Goal: Transaction & Acquisition: Book appointment/travel/reservation

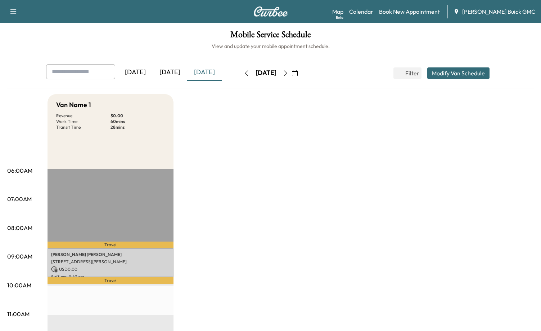
click at [298, 72] on icon "button" at bounding box center [295, 73] width 6 height 6
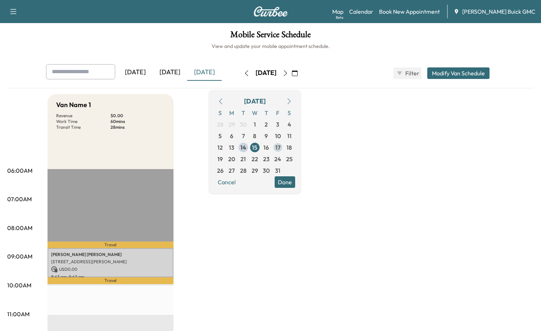
click at [281, 149] on span "17" at bounding box center [278, 147] width 5 height 9
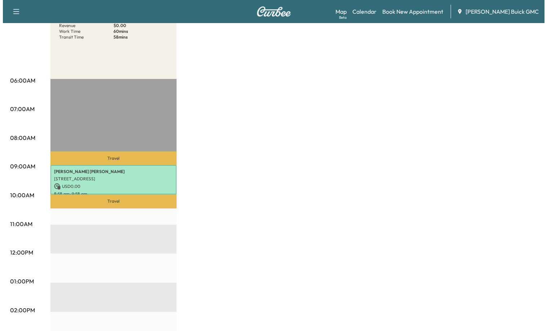
scroll to position [108, 0]
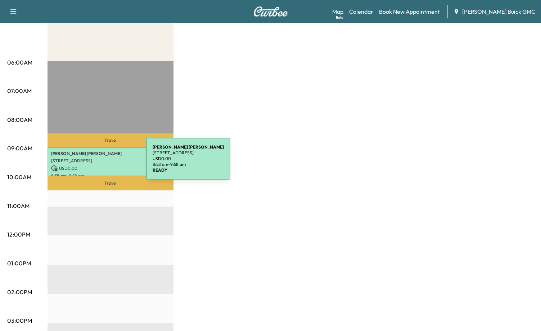
click at [92, 163] on div "SUZANNE PIOTROWSKI 802 Country Way, Winter Haven, FL 33881, USA USD 0.00 8:58 a…" at bounding box center [111, 161] width 126 height 29
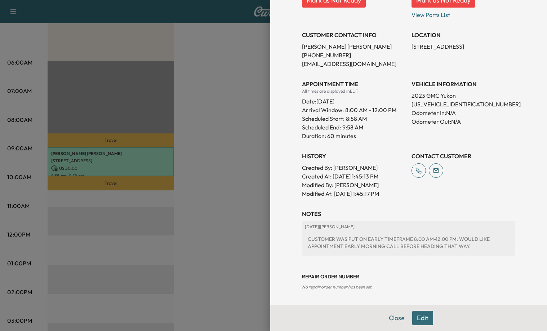
click at [422, 313] on button "Edit" at bounding box center [422, 318] width 21 height 14
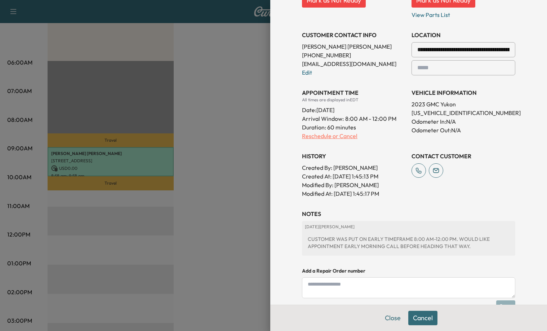
click at [336, 137] on p "Reschedule or Cancel" at bounding box center [354, 135] width 104 height 9
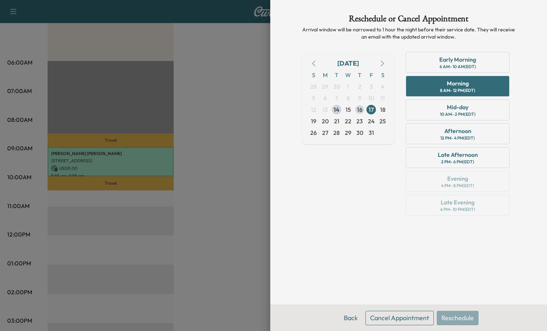
click at [359, 110] on span "16" at bounding box center [359, 109] width 5 height 9
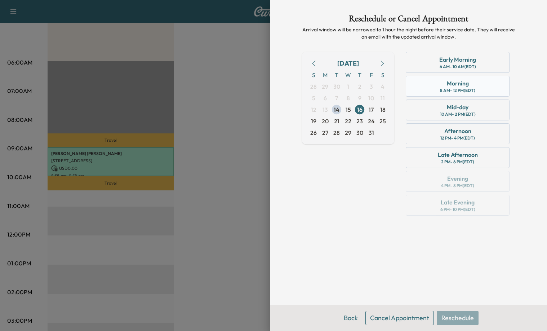
click at [476, 87] on div "Morning 8 AM - 12 PM (EDT)" at bounding box center [458, 86] width 104 height 21
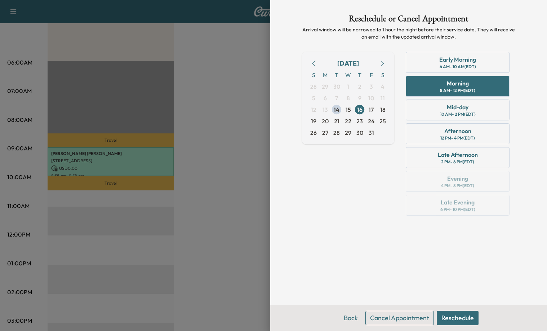
click at [464, 318] on button "Reschedule" at bounding box center [458, 318] width 42 height 14
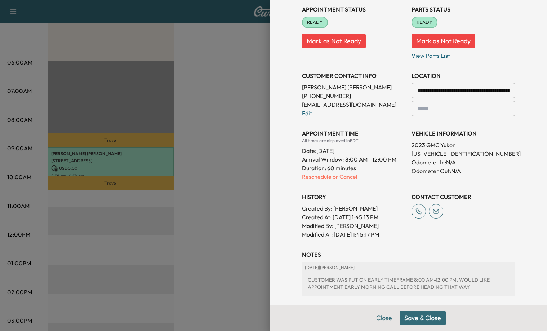
scroll to position [108, 0]
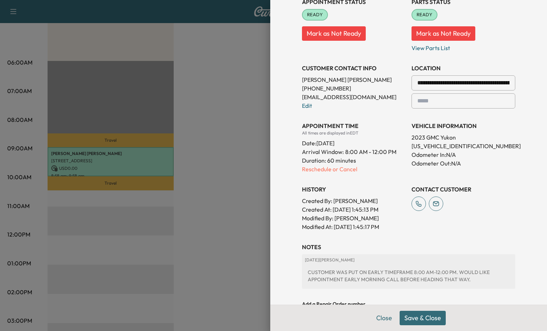
click at [493, 85] on input "**********" at bounding box center [463, 82] width 104 height 15
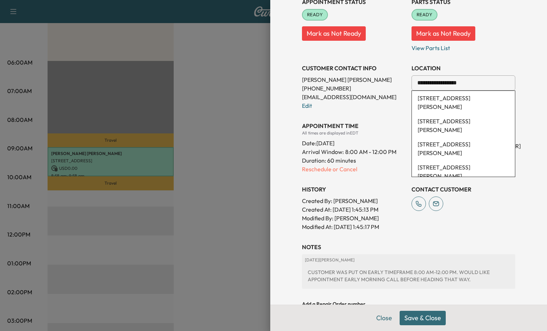
click at [455, 103] on li "642 Pope Avenue, Winter Haven, FL, USA" at bounding box center [463, 102] width 103 height 23
type input "**********"
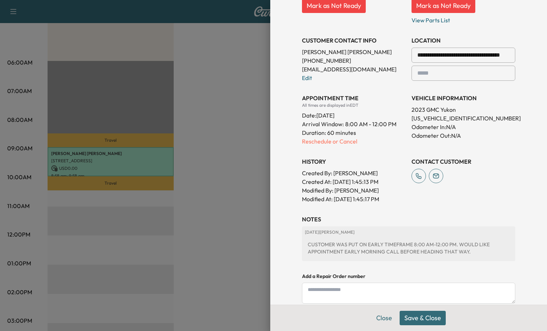
scroll to position [130, 0]
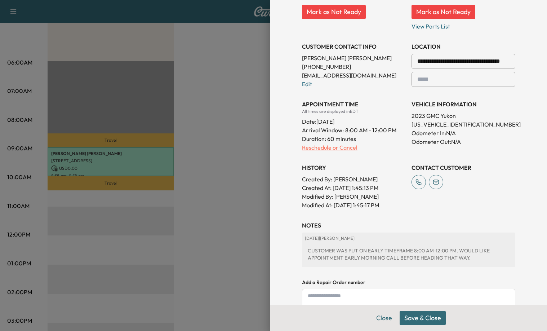
click at [329, 144] on p "Reschedule or Cancel" at bounding box center [354, 147] width 104 height 9
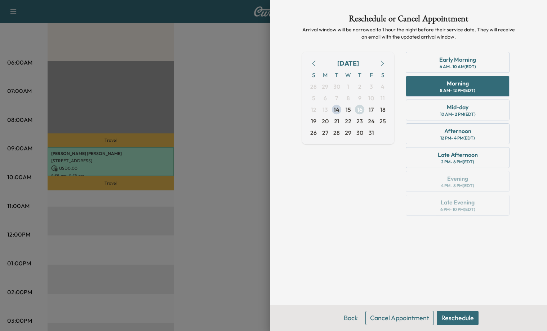
click at [359, 111] on span "16" at bounding box center [359, 109] width 5 height 9
click at [358, 110] on span "16" at bounding box center [359, 109] width 5 height 9
click at [459, 112] on div "10 AM - 2 PM (EDT)" at bounding box center [458, 114] width 36 height 6
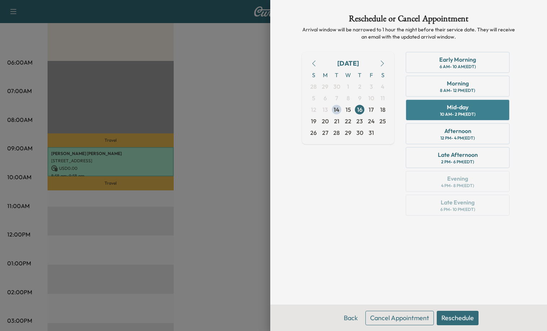
click at [491, 116] on div "Mid-day 10 AM - 2 PM (EDT)" at bounding box center [458, 109] width 104 height 21
click at [457, 317] on button "Reschedule" at bounding box center [458, 318] width 42 height 14
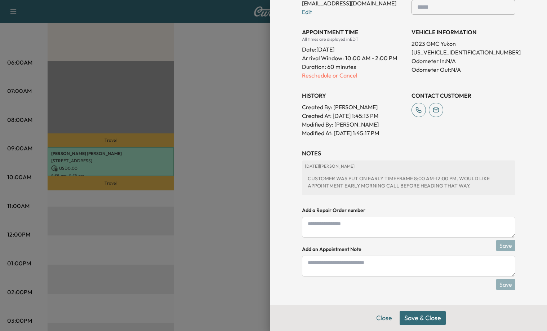
click at [428, 318] on button "Save & Close" at bounding box center [422, 318] width 46 height 14
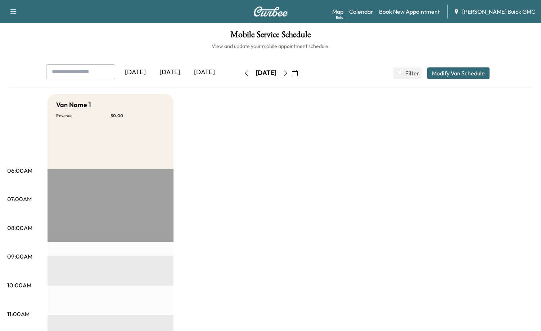
click at [207, 76] on div "[DATE]" at bounding box center [204, 72] width 35 height 17
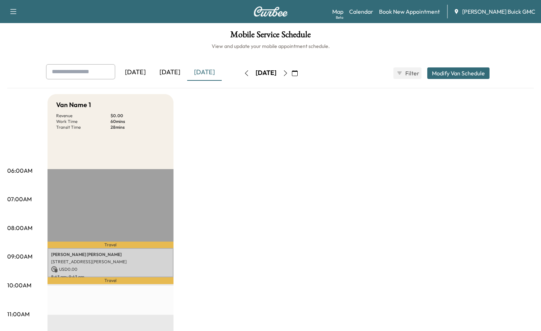
click at [292, 70] on button "button" at bounding box center [286, 73] width 12 height 12
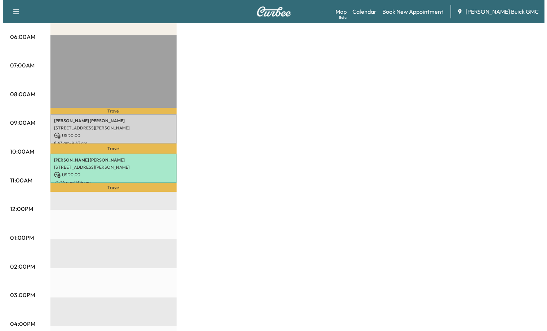
scroll to position [144, 0]
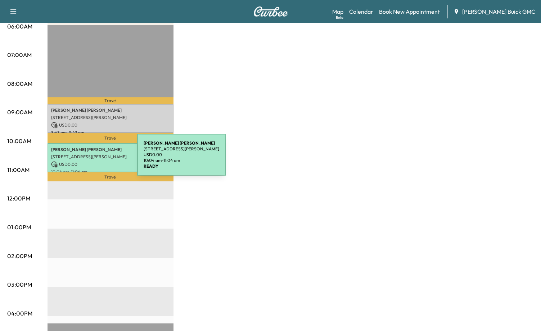
click at [85, 155] on p "642 Pope Ave, Winter Haven, FL 33881, USA" at bounding box center [110, 157] width 119 height 6
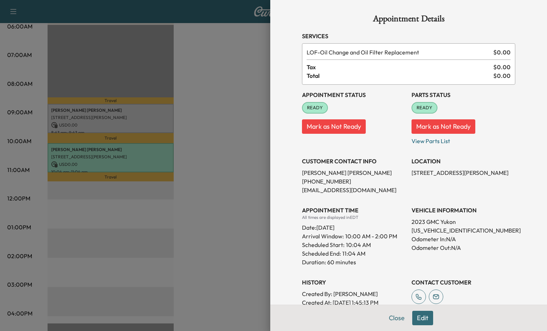
scroll to position [36, 0]
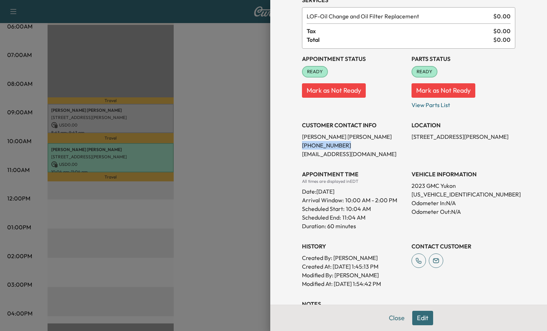
drag, startPoint x: 336, startPoint y: 148, endPoint x: 293, endPoint y: 143, distance: 43.1
click at [293, 143] on div "Appointment Details Services LOF - Oil Change and Oil Filter Replacement $ 0.00…" at bounding box center [408, 179] width 231 height 430
copy p "(863) 287-6834"
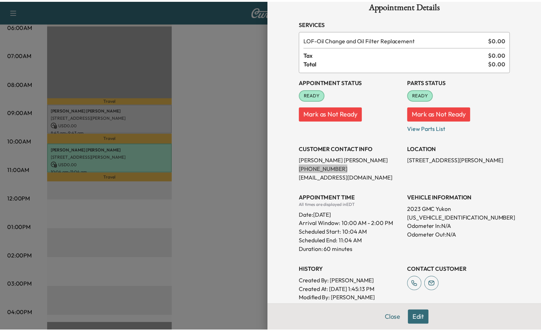
scroll to position [0, 0]
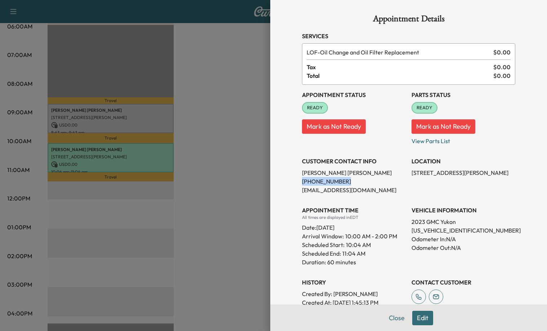
click at [463, 26] on h1 "Appointment Details" at bounding box center [408, 20] width 213 height 12
click at [385, 315] on button "Close" at bounding box center [396, 318] width 25 height 14
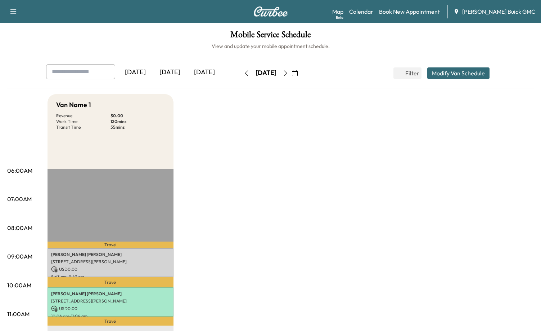
click at [168, 71] on div "[DATE]" at bounding box center [170, 72] width 35 height 17
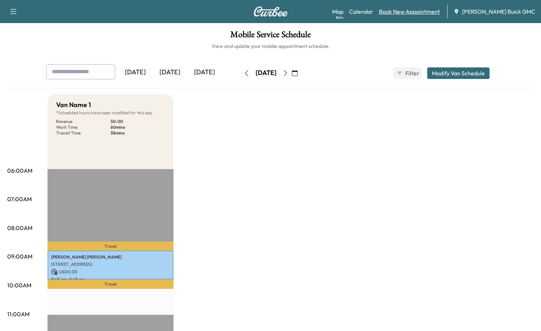
click at [426, 10] on link "Book New Appointment" at bounding box center [409, 11] width 61 height 9
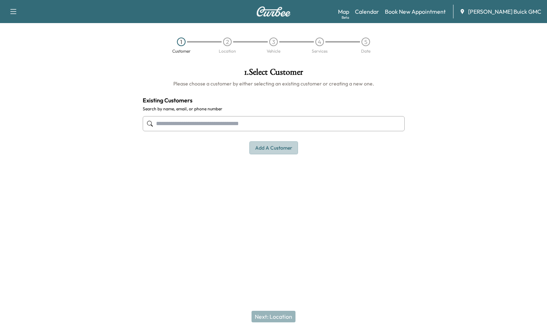
click at [276, 150] on button "Add a customer" at bounding box center [273, 147] width 49 height 13
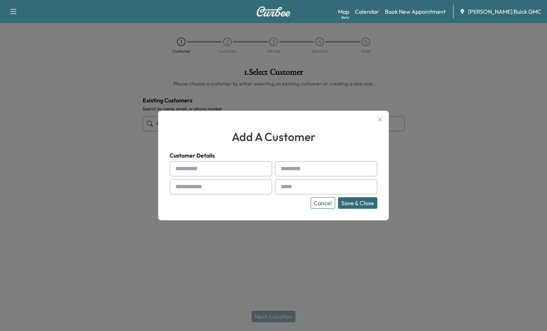
click at [223, 171] on input "text" at bounding box center [221, 168] width 102 height 15
click at [306, 171] on input "text" at bounding box center [326, 168] width 102 height 15
click at [246, 189] on input "text" at bounding box center [221, 186] width 102 height 15
click at [306, 191] on input "text" at bounding box center [326, 186] width 102 height 15
click at [298, 193] on input "text" at bounding box center [326, 186] width 102 height 15
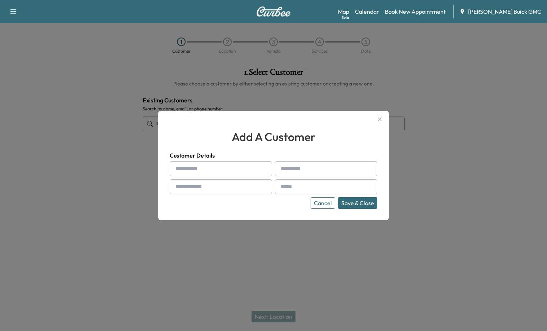
click at [485, 123] on div at bounding box center [273, 165] width 547 height 331
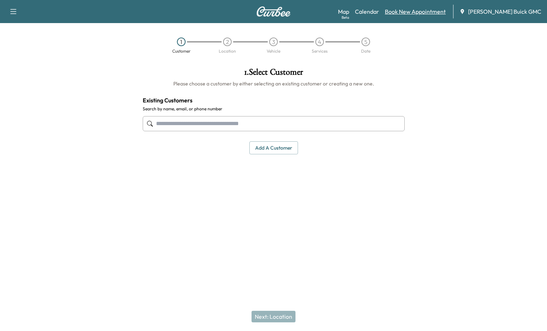
click at [415, 10] on link "Book New Appointment" at bounding box center [415, 11] width 61 height 9
click at [417, 12] on link "Book New Appointment" at bounding box center [415, 11] width 61 height 9
click at [274, 152] on button "Add a customer" at bounding box center [273, 147] width 49 height 13
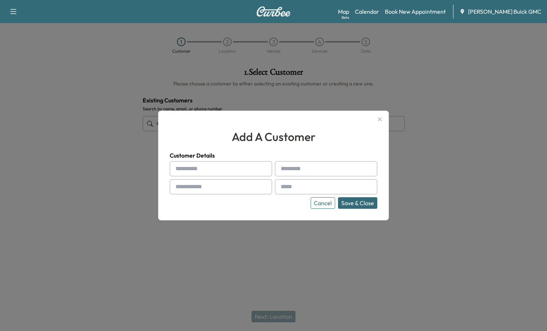
click at [250, 169] on input "text" at bounding box center [221, 168] width 102 height 15
type input "******"
click at [304, 168] on input "text" at bounding box center [326, 168] width 102 height 15
type input "*******"
click at [254, 186] on input "text" at bounding box center [221, 186] width 102 height 15
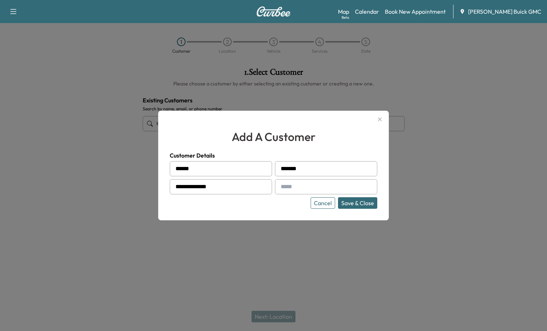
type input "**********"
click at [307, 195] on div "**********" at bounding box center [273, 185] width 207 height 48
click at [300, 191] on input "text" at bounding box center [326, 186] width 102 height 15
type input "**********"
click at [366, 207] on button "Save & Close" at bounding box center [357, 203] width 39 height 12
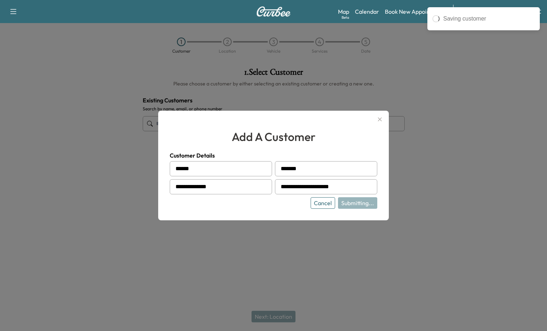
type input "**********"
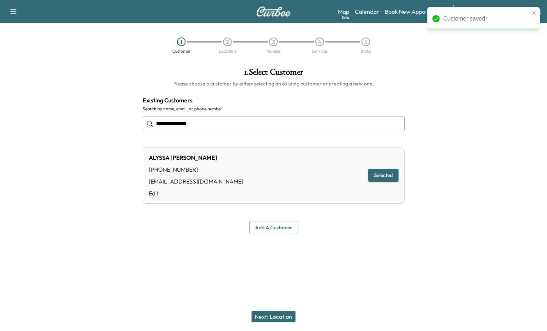
click at [266, 313] on button "Next: Location" at bounding box center [273, 317] width 44 height 12
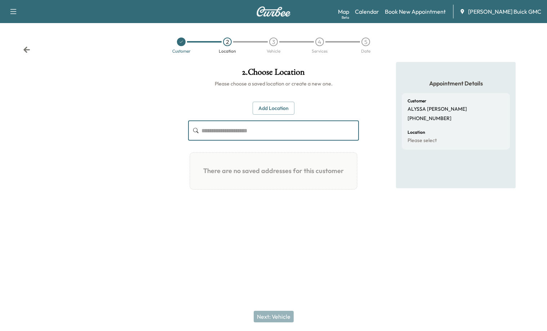
click at [269, 131] on input "text" at bounding box center [279, 130] width 157 height 20
click at [271, 109] on button "Add Location" at bounding box center [274, 108] width 42 height 13
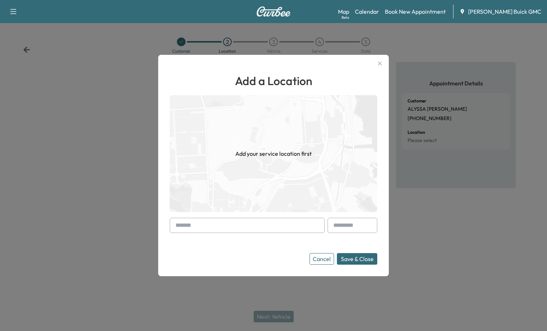
click at [250, 225] on input "text" at bounding box center [247, 225] width 155 height 15
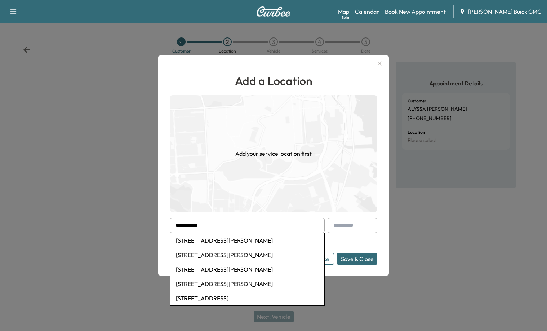
click at [245, 240] on li "[STREET_ADDRESS][PERSON_NAME]" at bounding box center [247, 240] width 154 height 14
type input "**********"
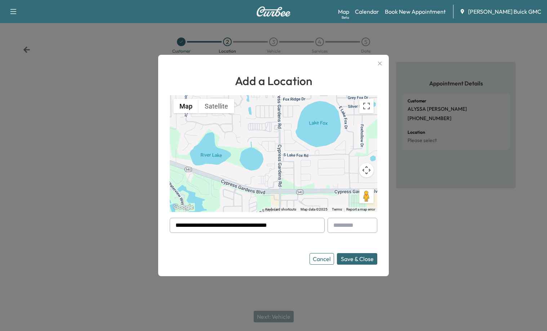
click at [357, 262] on button "Save & Close" at bounding box center [357, 259] width 40 height 12
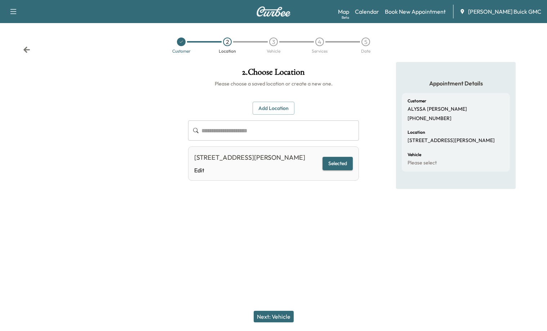
click at [272, 314] on button "Next: Vehicle" at bounding box center [274, 317] width 40 height 12
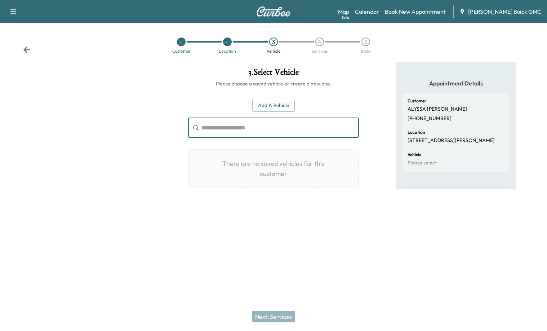
click at [314, 132] on input "text" at bounding box center [279, 127] width 157 height 20
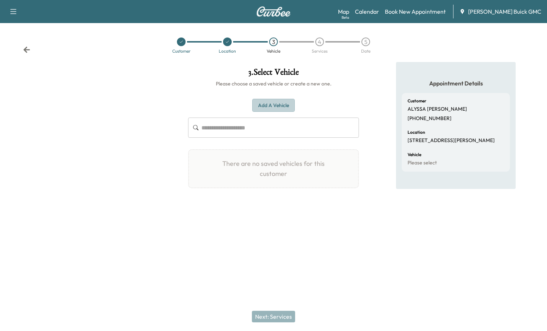
click at [270, 99] on button "Add a Vehicle" at bounding box center [273, 105] width 43 height 13
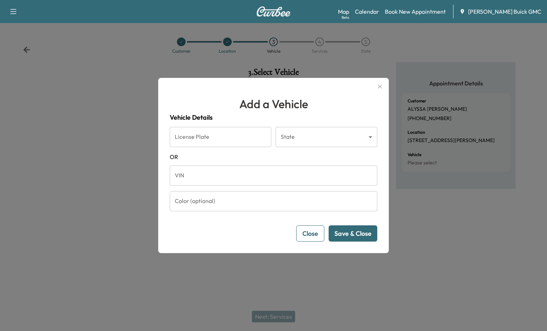
click at [311, 229] on button "Close" at bounding box center [310, 233] width 28 height 16
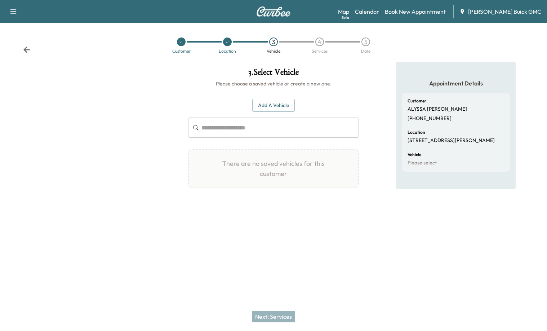
click at [318, 43] on div "4" at bounding box center [319, 41] width 9 height 9
click at [375, 42] on div "5" at bounding box center [366, 41] width 46 height 9
click at [364, 41] on div "5" at bounding box center [365, 41] width 9 height 9
click at [318, 37] on div "4" at bounding box center [319, 41] width 9 height 9
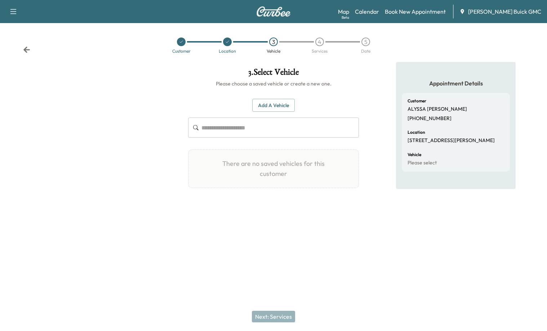
click at [378, 41] on div "5" at bounding box center [366, 41] width 46 height 9
click at [325, 50] on div "Services" at bounding box center [320, 51] width 16 height 4
click at [369, 43] on div "5" at bounding box center [365, 41] width 9 height 9
click at [26, 43] on div "Customer Location 3 Vehicle 4 Services 5 Date" at bounding box center [273, 45] width 547 height 33
click at [26, 44] on div "Customer Location 3 Vehicle 4 Services 5 Date" at bounding box center [273, 45] width 547 height 33
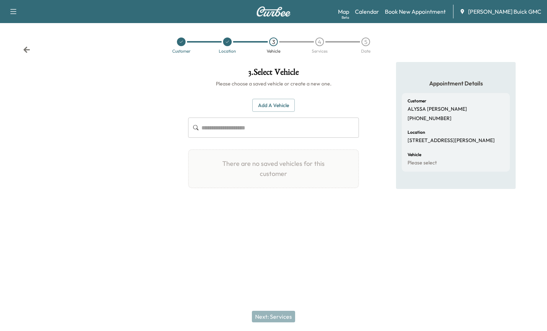
click at [25, 46] on icon at bounding box center [26, 49] width 7 height 7
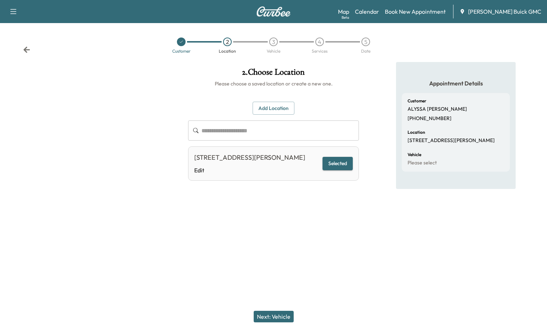
click at [25, 46] on icon at bounding box center [26, 49] width 7 height 7
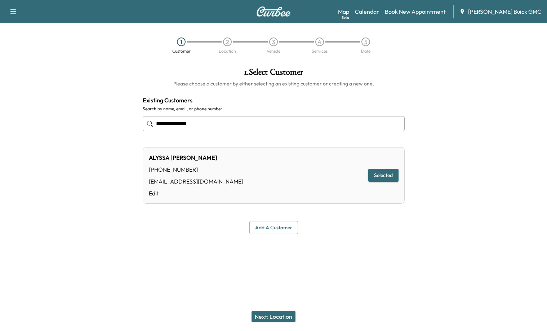
click at [10, 13] on icon "button" at bounding box center [13, 11] width 9 height 9
click at [82, 74] on div at bounding box center [68, 151] width 137 height 178
